Goal: Task Accomplishment & Management: Manage account settings

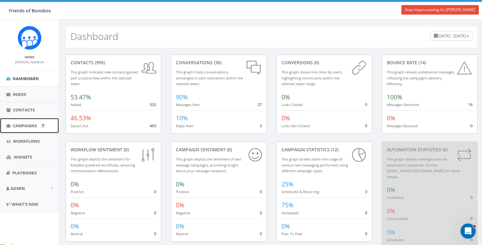
click at [26, 124] on span "Campaigns" at bounding box center [25, 126] width 24 height 6
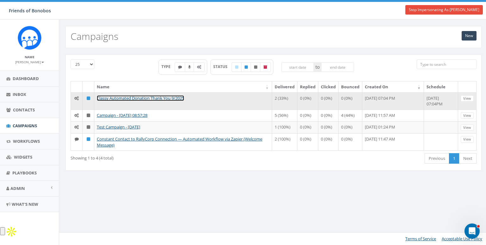
click at [118, 97] on link "Classy Automated Donation Thank You 9/2025" at bounding box center [140, 98] width 87 height 6
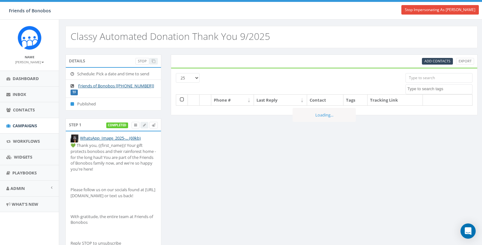
select select
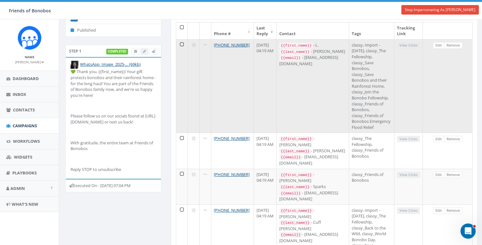
scroll to position [79, 0]
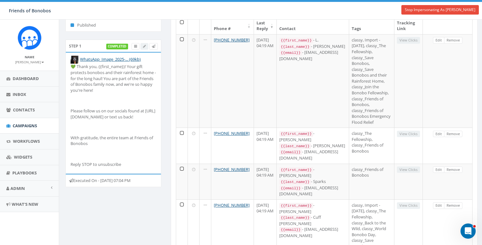
drag, startPoint x: 140, startPoint y: 181, endPoint x: 97, endPoint y: 191, distance: 43.4
click at [97, 187] on div "Executed On - [DATE] 07:04 PM" at bounding box center [113, 180] width 96 height 13
click at [141, 181] on div "Executed On - [DATE] 07:04 PM" at bounding box center [113, 180] width 96 height 13
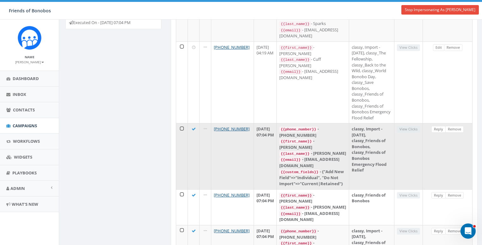
scroll to position [239, 0]
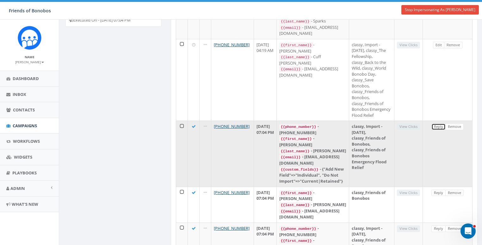
click at [436, 130] on link "Reply" at bounding box center [438, 126] width 14 height 7
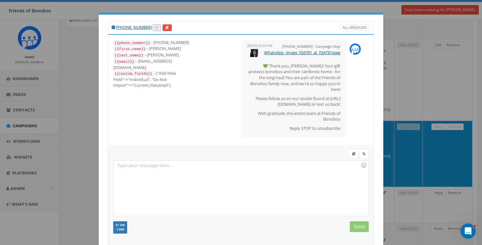
scroll to position [6, 0]
drag, startPoint x: 276, startPoint y: 47, endPoint x: 304, endPoint y: 47, distance: 27.8
click at [304, 47] on div "+18333850393 : Campaign Step September 23, 2025 07:04 PM WhatsApp_Image_2025-09…" at bounding box center [294, 88] width 106 height 97
click at [272, 48] on span "September 23, 2025 07:04 PM" at bounding box center [259, 45] width 25 height 4
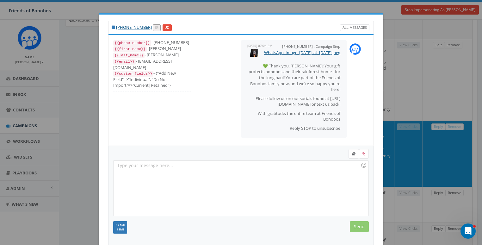
click at [272, 48] on span "September 23, 2025 07:04 PM" at bounding box center [259, 45] width 25 height 4
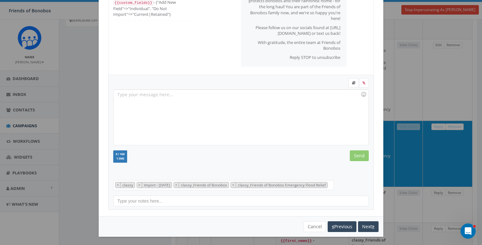
scroll to position [8, 0]
click at [314, 225] on button "Cancel" at bounding box center [315, 226] width 22 height 11
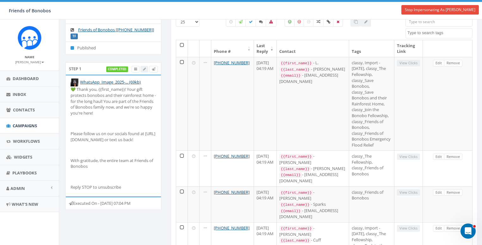
scroll to position [163, 0]
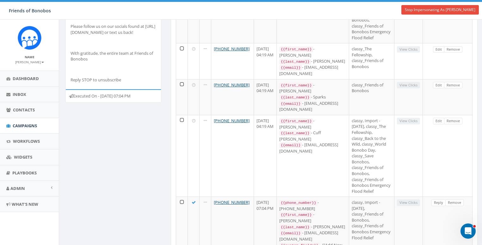
click at [71, 101] on div "Executed On - September 24, 2025 07:04 PM" at bounding box center [113, 95] width 96 height 13
drag, startPoint x: 141, startPoint y: 94, endPoint x: 143, endPoint y: 99, distance: 5.8
click at [143, 99] on div "Executed On - September 24, 2025 07:04 PM" at bounding box center [113, 95] width 96 height 13
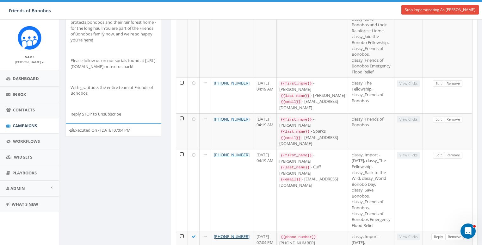
scroll to position [126, 0]
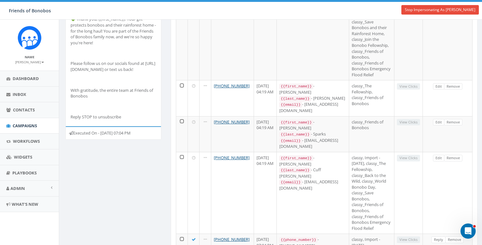
click at [89, 130] on div "Executed On - September 24, 2025 07:04 PM" at bounding box center [113, 132] width 96 height 13
drag, startPoint x: 101, startPoint y: 132, endPoint x: 127, endPoint y: 131, distance: 25.3
click at [127, 131] on div "Executed On - September 24, 2025 07:04 PM" at bounding box center [113, 132] width 96 height 13
click at [128, 146] on div "Step 1 completed WhatsApp_Image_2025-... (69kb) 💚 Thank you, {{first_name}}! Yo…" at bounding box center [113, 69] width 105 height 155
click at [32, 63] on small "Kathleen Cook" at bounding box center [29, 62] width 29 height 4
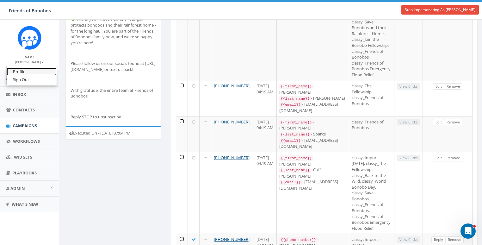
click at [31, 71] on link "Profile" at bounding box center [32, 72] width 50 height 8
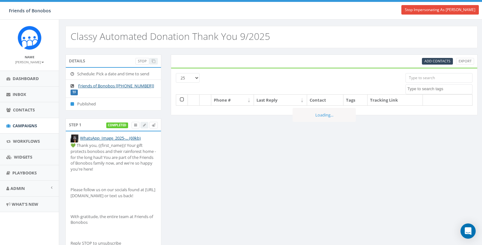
select select
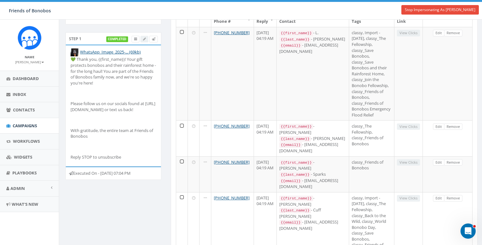
scroll to position [116, 0]
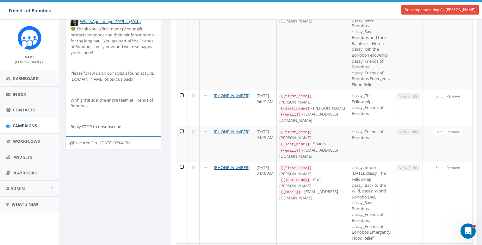
drag, startPoint x: 102, startPoint y: 141, endPoint x: 151, endPoint y: 148, distance: 49.2
click at [151, 148] on div "Executed On - September 24, 2025 07:04 PM" at bounding box center [113, 142] width 96 height 13
click at [141, 174] on div "Details Stop Schedule: Pick a date and time to send Friends of Bonobos [+1 833-…" at bounding box center [271, 206] width 421 height 537
click at [39, 62] on small "[PERSON_NAME]" at bounding box center [29, 62] width 29 height 4
click at [35, 71] on link "Profile" at bounding box center [32, 72] width 50 height 8
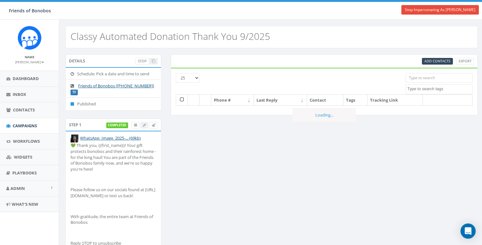
select select
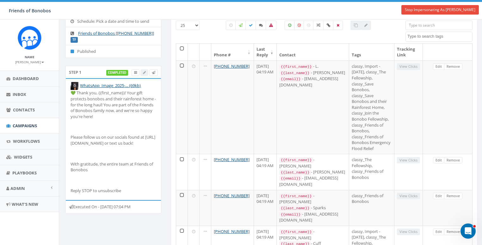
scroll to position [82, 0]
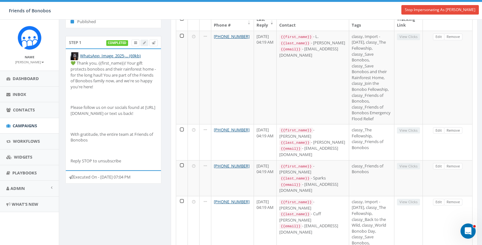
drag, startPoint x: 102, startPoint y: 176, endPoint x: 127, endPoint y: 180, distance: 25.6
click at [127, 180] on div "Executed On - [DATE] 07:04 PM" at bounding box center [113, 176] width 96 height 13
click at [84, 177] on div "Executed On - [DATE] 07:04 PM" at bounding box center [113, 176] width 96 height 13
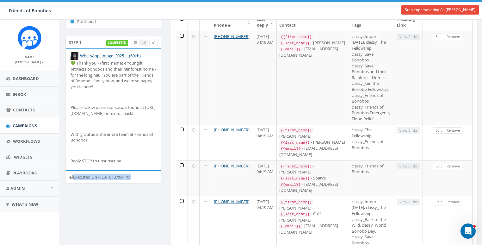
click at [85, 176] on div "Executed On - [DATE] 07:04 PM" at bounding box center [113, 176] width 96 height 13
click at [134, 177] on div "Executed On - [DATE] 07:04 PM" at bounding box center [113, 176] width 96 height 13
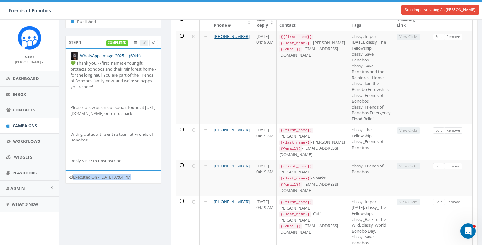
click at [132, 191] on div "Step 1 completed WhatsApp_Image_2025-... (69kb) 💚 Thank you, {{first_name}}! Yo…" at bounding box center [113, 113] width 105 height 155
drag, startPoint x: 75, startPoint y: 176, endPoint x: 91, endPoint y: 174, distance: 16.0
click at [91, 174] on div "Executed On - [DATE] 07:04 PM" at bounding box center [113, 176] width 96 height 13
click at [99, 183] on div "Executed On - [DATE] 07:04 PM" at bounding box center [113, 176] width 96 height 13
click at [87, 175] on div "Executed On - [DATE] 07:04 PM" at bounding box center [113, 176] width 96 height 13
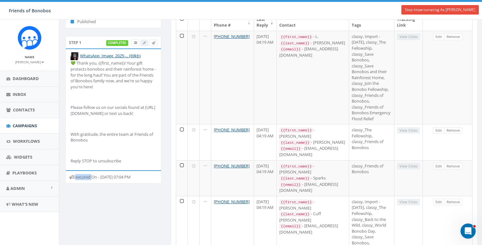
click at [87, 175] on div "Executed On - [DATE] 07:04 PM" at bounding box center [113, 176] width 96 height 13
click at [84, 175] on div "Executed On - [DATE] 07:04 PM" at bounding box center [113, 176] width 96 height 13
click at [116, 191] on div "Step 1 completed WhatsApp_Image_2025-... (69kb) 💚 Thank you, {{first_name}}! Yo…" at bounding box center [113, 113] width 105 height 155
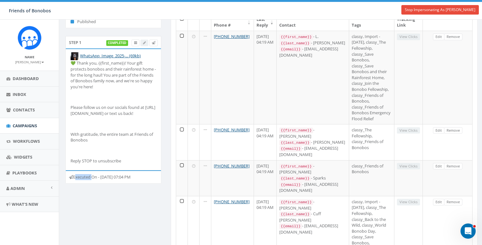
click at [122, 199] on div "Details Stop Schedule: Pick a date and time to send Friends of Bonobos [[PHONE_…" at bounding box center [271, 240] width 421 height 537
click at [124, 176] on div "Executed On - [DATE] 07:04 PM" at bounding box center [113, 176] width 96 height 13
click at [134, 176] on div "Executed On - [DATE] 07:04 PM" at bounding box center [113, 176] width 96 height 13
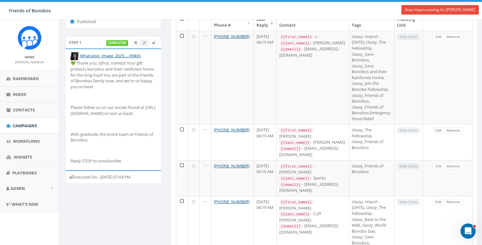
click at [86, 179] on div "Executed On - [DATE] 07:04 PM" at bounding box center [113, 176] width 96 height 13
click at [86, 176] on div "Executed On - [DATE] 07:04 PM" at bounding box center [113, 176] width 96 height 13
click at [128, 201] on div "Details Stop Schedule: Pick a date and time to send Friends of Bonobos [[PHONE_…" at bounding box center [271, 240] width 421 height 537
click at [85, 176] on div "Executed On - September 24, 2025 07:04 PM" at bounding box center [113, 176] width 96 height 13
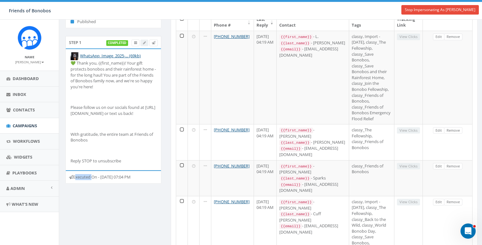
click at [85, 176] on div "Executed On - September 24, 2025 07:04 PM" at bounding box center [113, 176] width 96 height 13
click at [128, 204] on div "Details Stop Schedule: Pick a date and time to send Friends of Bonobos [+1 833-…" at bounding box center [271, 240] width 421 height 537
drag, startPoint x: 69, startPoint y: 40, endPoint x: 75, endPoint y: 40, distance: 6.6
click at [75, 40] on div "Step 1 completed" at bounding box center [113, 41] width 96 height 13
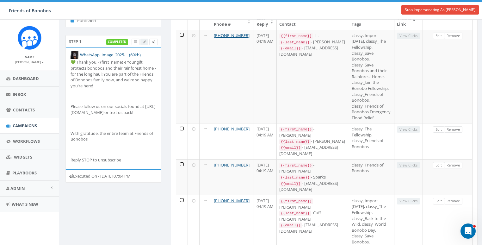
click at [87, 172] on div "Executed On - September 24, 2025 07:04 PM" at bounding box center [113, 175] width 96 height 13
click at [117, 212] on div "Details Stop Schedule: Pick a date and time to send Friends of Bonobos [+1 833-…" at bounding box center [271, 239] width 421 height 537
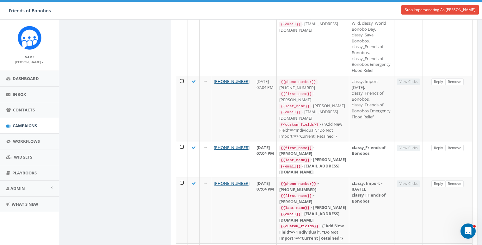
scroll to position [285, 0]
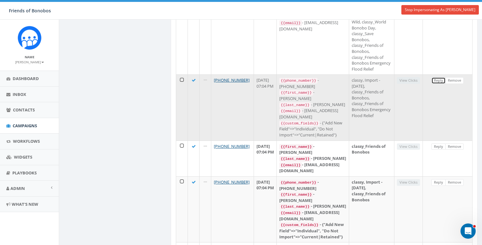
click at [440, 84] on link "Reply" at bounding box center [438, 80] width 14 height 7
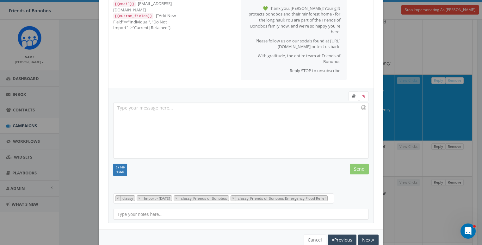
scroll to position [71, 0]
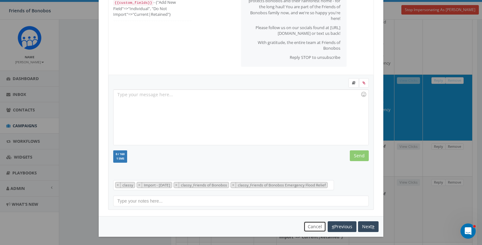
click at [309, 224] on button "Cancel" at bounding box center [315, 226] width 22 height 11
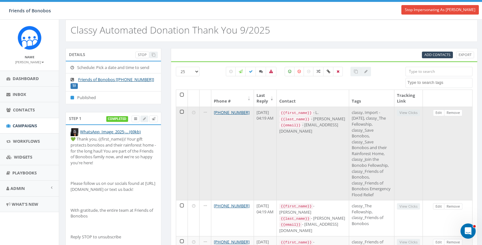
scroll to position [0, 0]
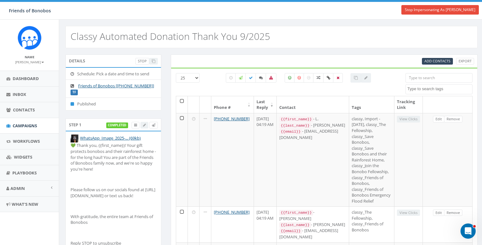
drag, startPoint x: 112, startPoint y: 103, endPoint x: 77, endPoint y: 104, distance: 35.1
click at [77, 104] on li "Published" at bounding box center [113, 103] width 95 height 13
click at [87, 110] on div "Details Stop Schedule: Pick a date and time to send Friends of Bonobos [+1 833-…" at bounding box center [113, 86] width 105 height 64
click at [89, 105] on li "Published" at bounding box center [113, 103] width 95 height 13
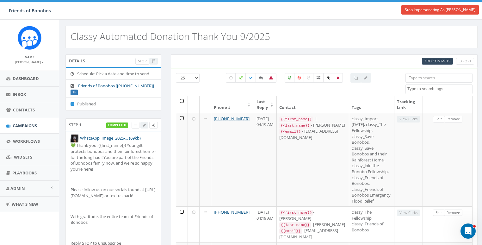
click at [90, 111] on div "Details Stop Schedule: Pick a date and time to send Friends of Bonobos [+1 833-…" at bounding box center [113, 86] width 105 height 64
click at [89, 105] on li "Published" at bounding box center [113, 103] width 95 height 13
click at [93, 111] on div "Details Stop Schedule: Pick a date and time to send Friends of Bonobos [+1 833-…" at bounding box center [113, 86] width 105 height 64
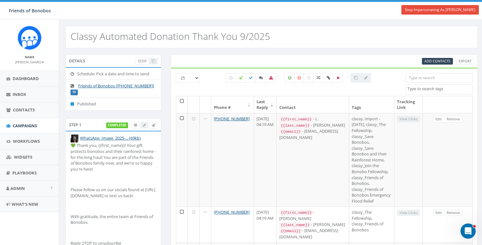
click at [90, 102] on li "Published" at bounding box center [113, 103] width 95 height 13
click at [90, 109] on div "Schedule: Pick a date and time to send Friends of Bonobos [+1 833-385-0393] TF …" at bounding box center [113, 88] width 96 height 43
click at [91, 105] on li "Published" at bounding box center [113, 103] width 95 height 13
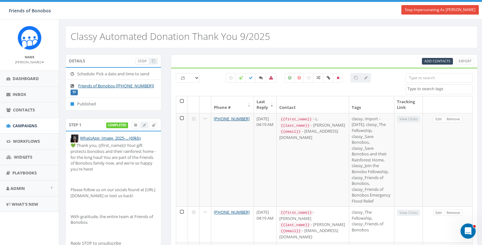
click at [91, 105] on li "Published" at bounding box center [113, 103] width 95 height 13
click at [92, 115] on div "Details Stop Schedule: Pick a date and time to send Friends of Bonobos [+1 833-…" at bounding box center [113, 86] width 105 height 64
click at [94, 105] on li "Published" at bounding box center [113, 103] width 95 height 13
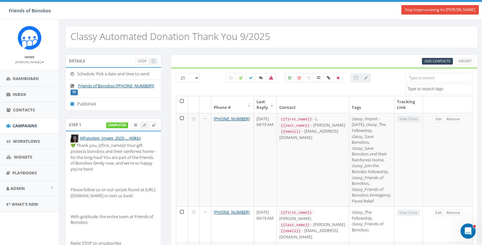
click at [94, 105] on li "Published" at bounding box center [113, 103] width 95 height 13
click at [91, 104] on li "Published" at bounding box center [113, 103] width 95 height 13
click at [90, 109] on div "Schedule: Pick a date and time to send Friends of Bonobos [+1 833-385-0393] TF …" at bounding box center [113, 88] width 96 height 43
click at [23, 127] on span "Campaigns" at bounding box center [25, 126] width 24 height 6
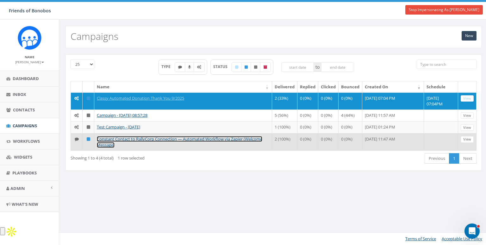
click at [232, 144] on link "Constant Contact to RallyCorp Connection — Automated Workflow via Zapier (Welco…" at bounding box center [179, 142] width 165 height 12
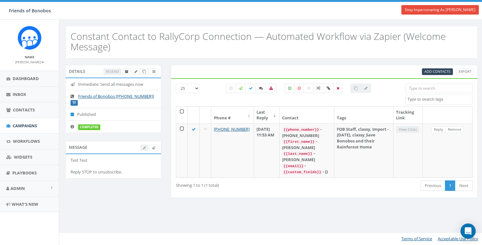
select select
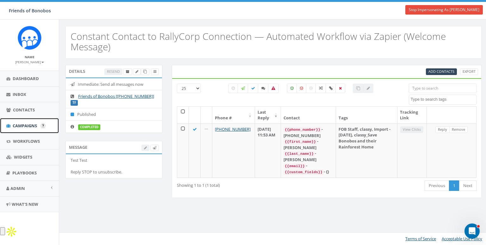
click at [20, 123] on span "Campaigns" at bounding box center [25, 126] width 24 height 6
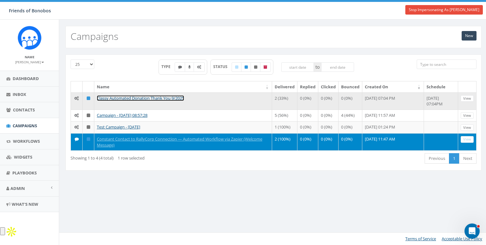
click at [113, 98] on link "Classy Automated Donation Thank You 9/2025" at bounding box center [140, 98] width 87 height 6
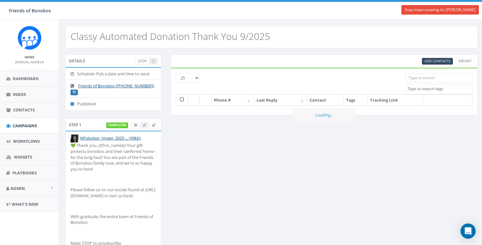
select select
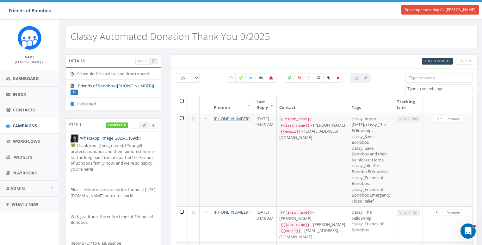
click at [79, 73] on li "Schedule: Pick a date and time to send" at bounding box center [113, 74] width 95 height 12
click at [84, 72] on li "Schedule: Pick a date and time to send" at bounding box center [113, 74] width 95 height 12
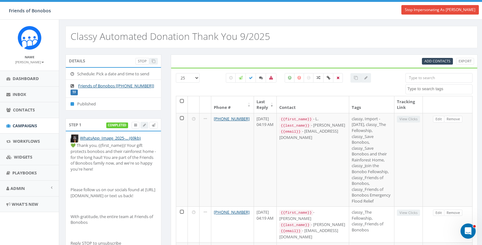
click at [84, 72] on li "Schedule: Pick a date and time to send" at bounding box center [113, 74] width 95 height 12
click at [91, 71] on li "Schedule: Pick a date and time to send" at bounding box center [113, 74] width 95 height 12
click at [103, 56] on div "Details Stop" at bounding box center [113, 60] width 96 height 13
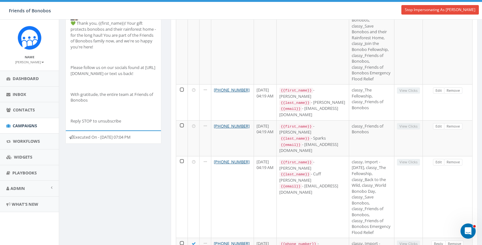
scroll to position [191, 0]
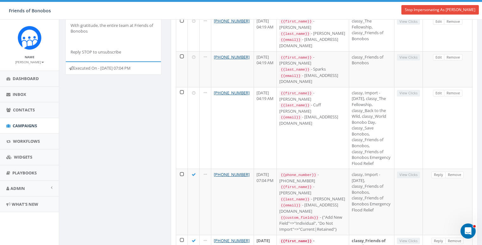
click at [83, 66] on div "Executed On - September 24, 2025 07:04 PM" at bounding box center [113, 67] width 96 height 13
click at [86, 66] on div "Executed On - September 24, 2025 07:04 PM" at bounding box center [113, 67] width 96 height 13
click at [80, 70] on div "Executed On - September 24, 2025 07:04 PM" at bounding box center [113, 67] width 96 height 13
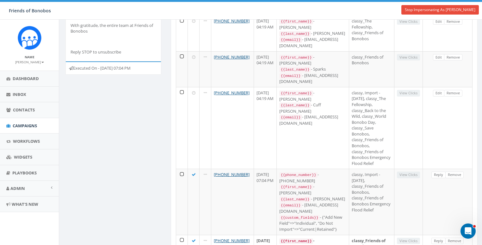
click at [79, 67] on div "Executed On - September 24, 2025 07:04 PM" at bounding box center [113, 67] width 96 height 13
click at [127, 109] on div "Details Stop Schedule: Pick a date and time to send Friends of Bonobos [+1 833-…" at bounding box center [271, 131] width 421 height 537
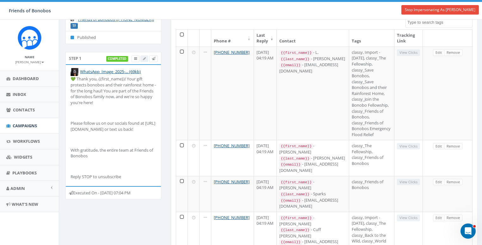
scroll to position [72, 0]
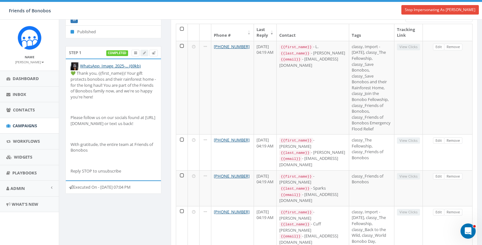
click at [82, 186] on div "Executed On - September 24, 2025 07:04 PM" at bounding box center [113, 186] width 96 height 13
click at [81, 190] on div "Executed On - September 24, 2025 07:04 PM" at bounding box center [113, 186] width 96 height 13
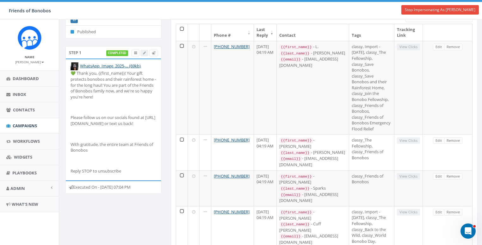
click at [82, 188] on div "Executed On - September 24, 2025 07:04 PM" at bounding box center [113, 186] width 96 height 13
click at [111, 201] on div "Step 1 completed WhatsApp_Image_2025-... (69kb) 💚 Thank you, {{first_name}}! Yo…" at bounding box center [113, 123] width 105 height 155
click at [87, 187] on div "Executed On - September 24, 2025 07:04 PM" at bounding box center [113, 186] width 96 height 13
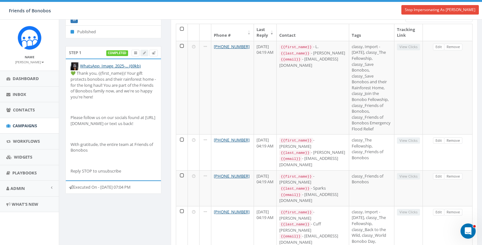
click at [87, 187] on div "Executed On - September 24, 2025 07:04 PM" at bounding box center [113, 186] width 96 height 13
click at [82, 186] on div "Executed On - September 24, 2025 07:04 PM" at bounding box center [113, 186] width 96 height 13
click at [116, 201] on div "Step 1 completed WhatsApp_Image_2025-... (69kb) 💚 Thank you, {{first_name}}! Yo…" at bounding box center [113, 123] width 105 height 155
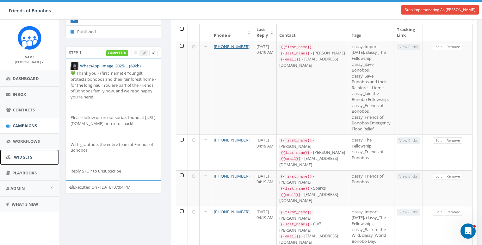
click at [19, 160] on link "Widgets" at bounding box center [29, 156] width 59 height 15
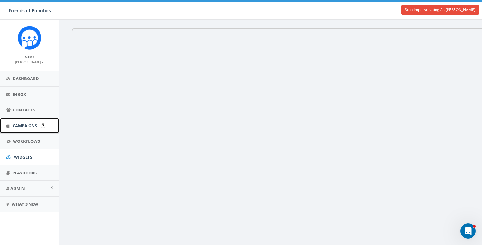
click at [24, 128] on link "Campaigns" at bounding box center [29, 125] width 59 height 15
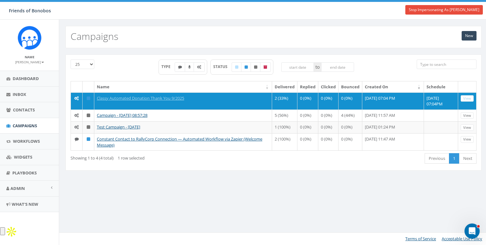
click at [108, 212] on div "New Campaigns 25 50 100 TYPE STATUS to Name Delivered Replied Clicked Bounced C…" at bounding box center [273, 132] width 429 height 225
click at [27, 185] on link "Admin" at bounding box center [29, 188] width 59 height 15
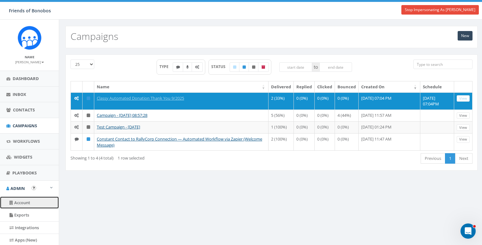
click at [25, 199] on link "Account" at bounding box center [29, 202] width 59 height 12
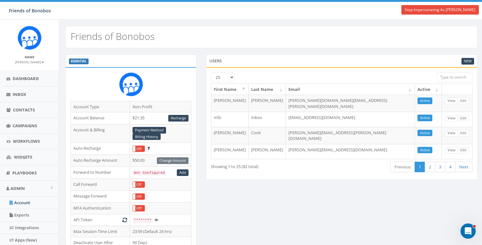
click at [234, 182] on div "ESSENTIAL Account Type Non Profit Account Balance $21.35 Recharge Account & Bil…" at bounding box center [271, 218] width 421 height 328
click at [304, 199] on div "ESSENTIAL Account Type Non Profit Account Balance $21.35 Recharge Account & Bil…" at bounding box center [271, 218] width 421 height 328
click at [148, 59] on div "ESSENTIAL" at bounding box center [130, 60] width 131 height 13
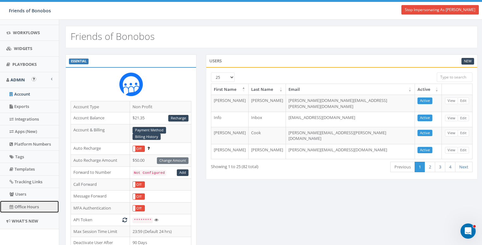
click at [21, 208] on link "Office Hours" at bounding box center [29, 206] width 59 height 12
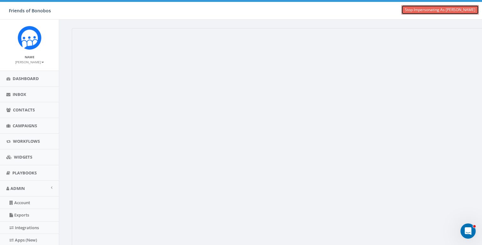
click at [423, 8] on link "Stop Impersonating As Kathleen Cook" at bounding box center [439, 9] width 77 height 9
